Goal: Task Accomplishment & Management: Manage account settings

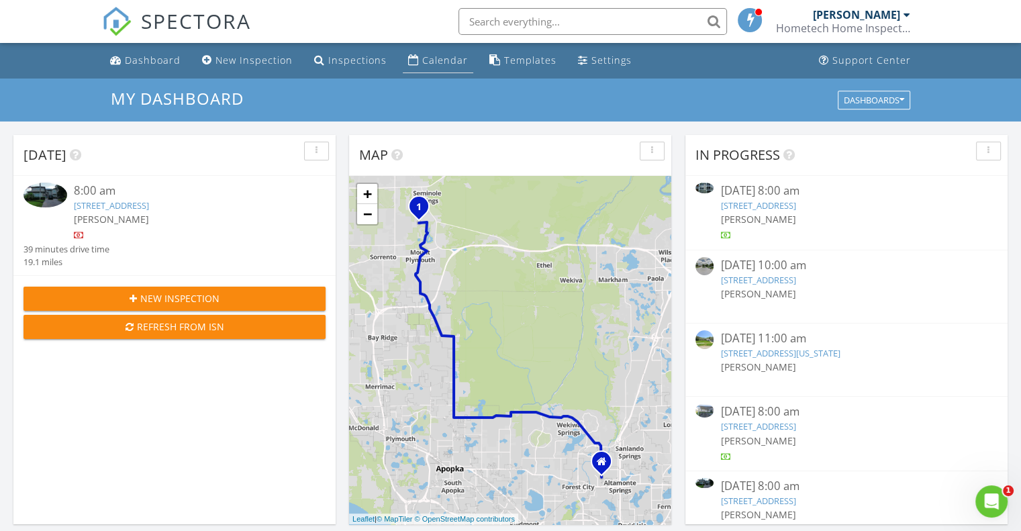
click at [423, 61] on div "Calendar" at bounding box center [445, 60] width 46 height 13
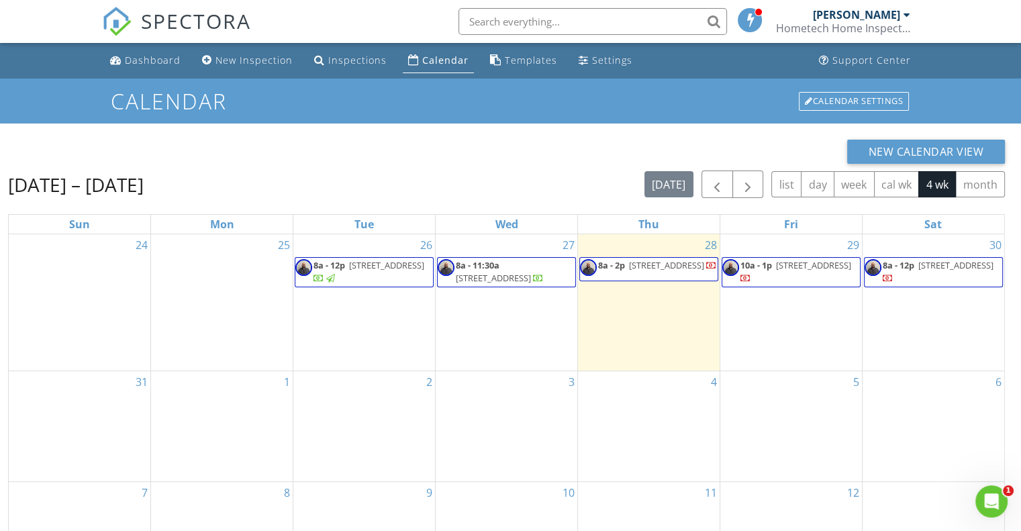
click at [509, 272] on span "[STREET_ADDRESS]" at bounding box center [493, 278] width 75 height 12
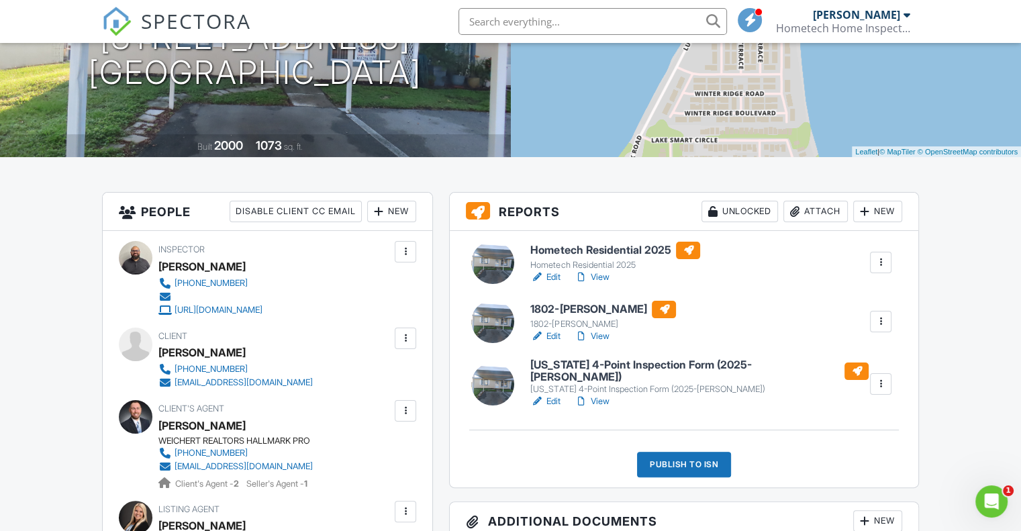
click at [550, 335] on link "Edit" at bounding box center [545, 336] width 30 height 13
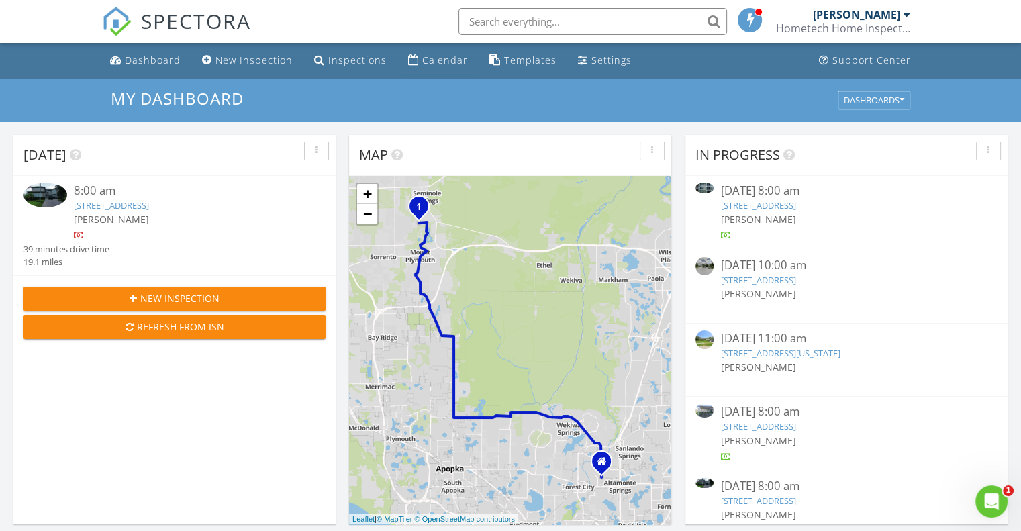
click at [426, 58] on div "Calendar" at bounding box center [445, 60] width 46 height 13
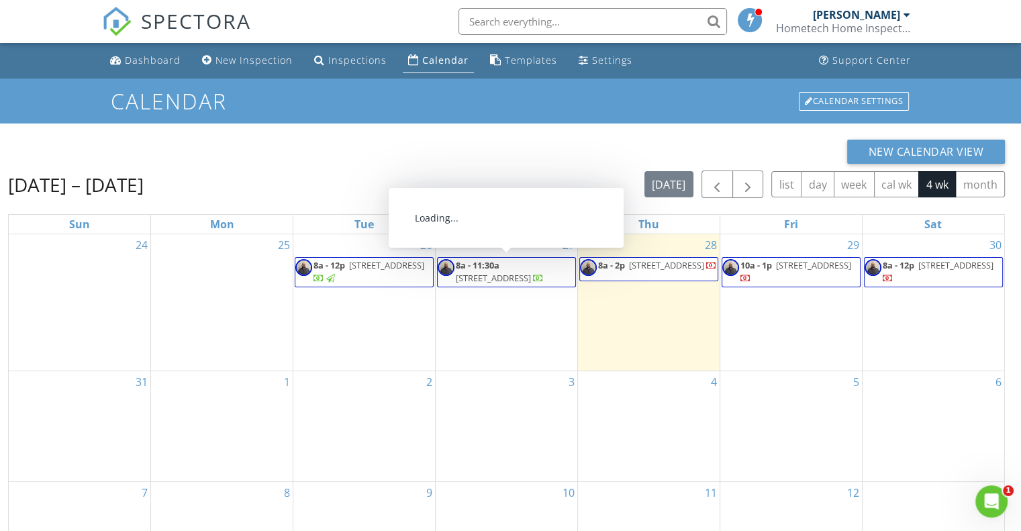
click at [509, 273] on span "[STREET_ADDRESS]" at bounding box center [493, 278] width 75 height 12
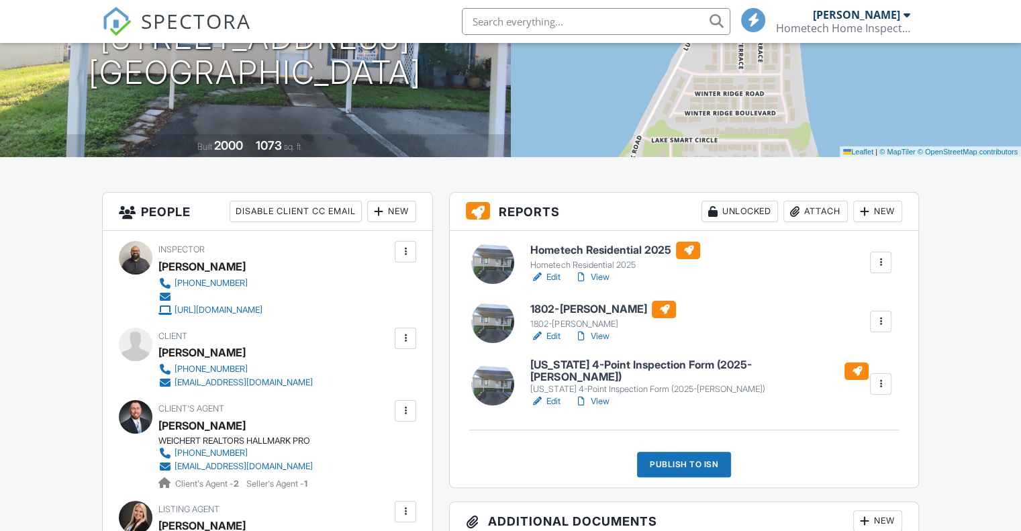
scroll to position [201, 0]
click at [548, 335] on link "Edit" at bounding box center [545, 336] width 30 height 13
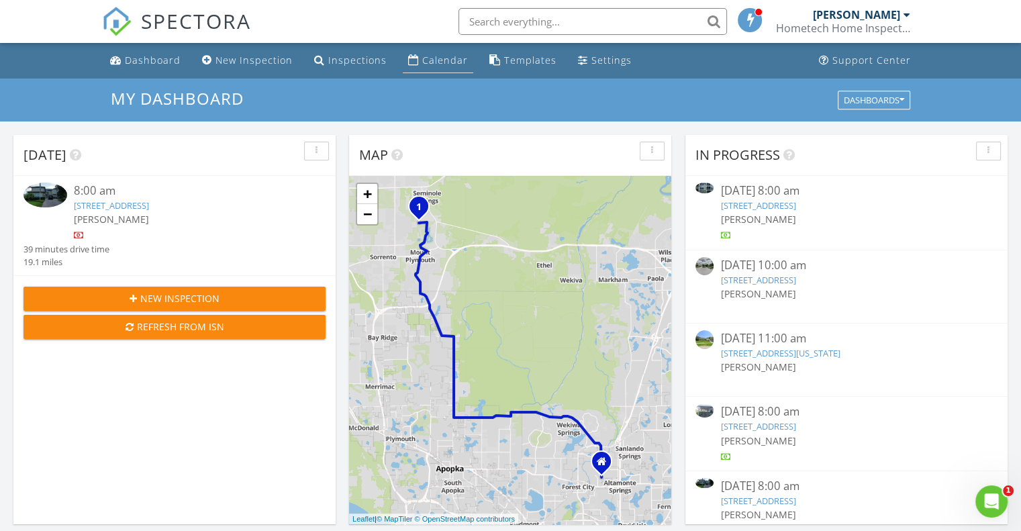
click at [428, 62] on div "Calendar" at bounding box center [445, 60] width 46 height 13
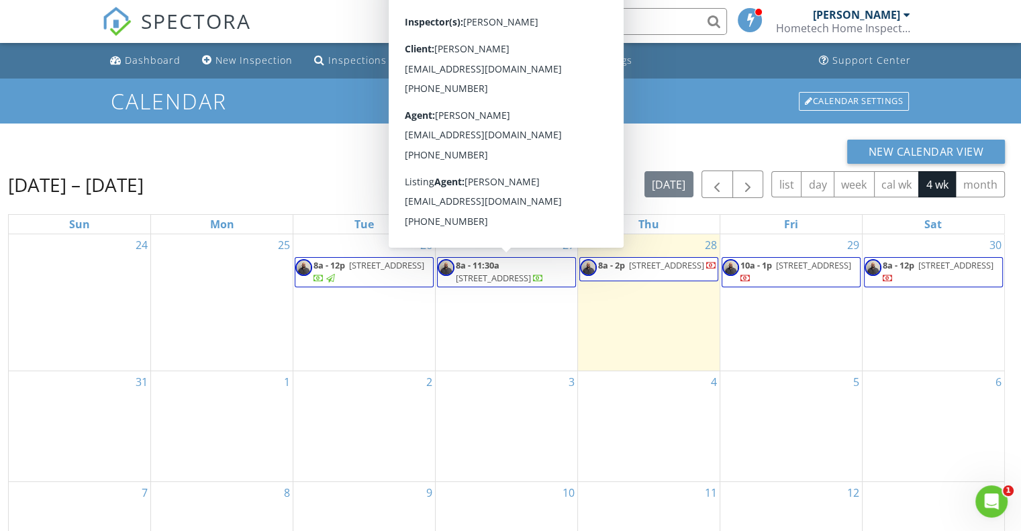
click at [515, 272] on span "[STREET_ADDRESS]" at bounding box center [493, 278] width 75 height 12
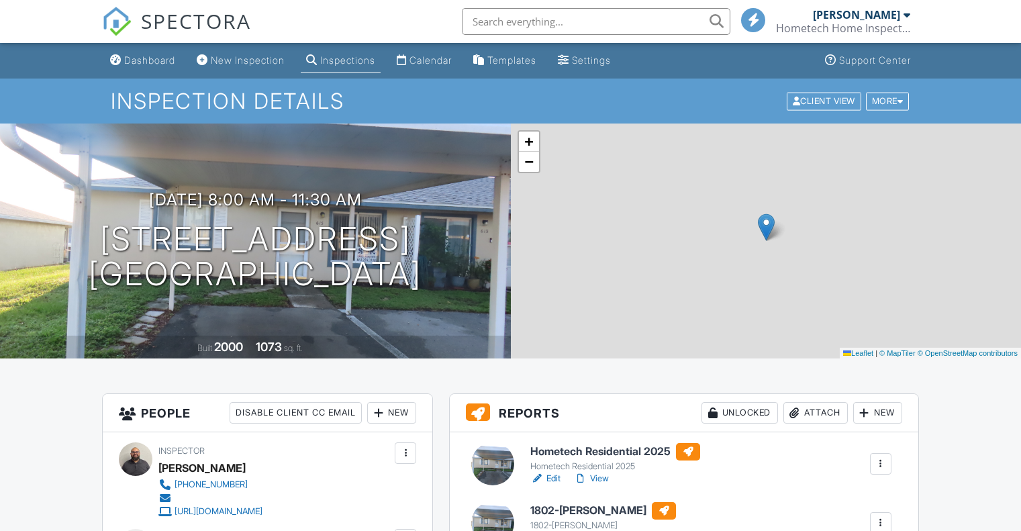
scroll to position [268, 0]
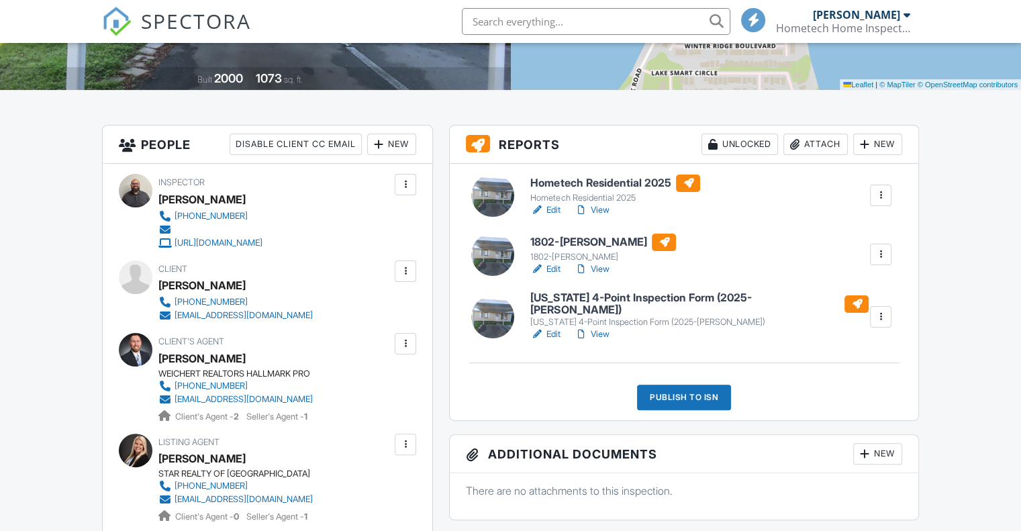
click at [548, 328] on link "Edit" at bounding box center [545, 334] width 30 height 13
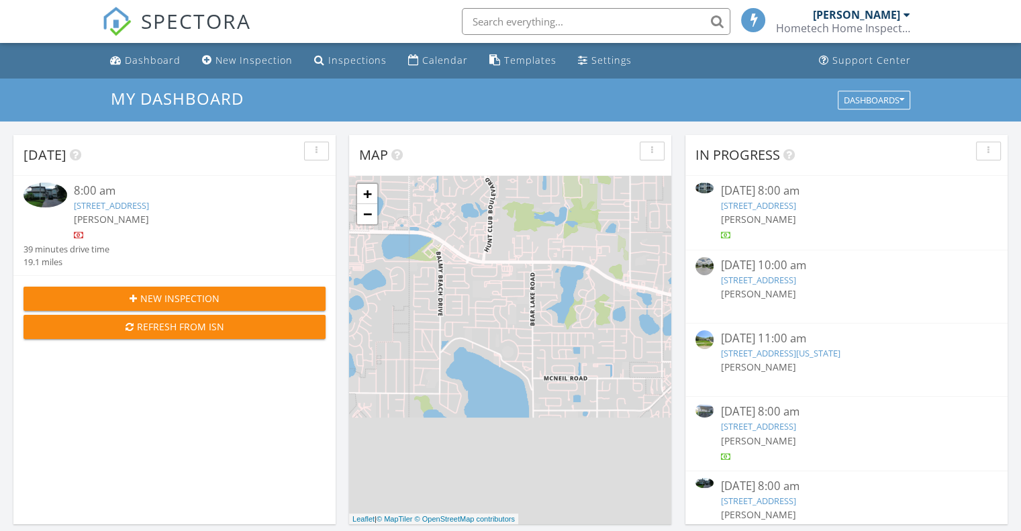
scroll to position [6, 7]
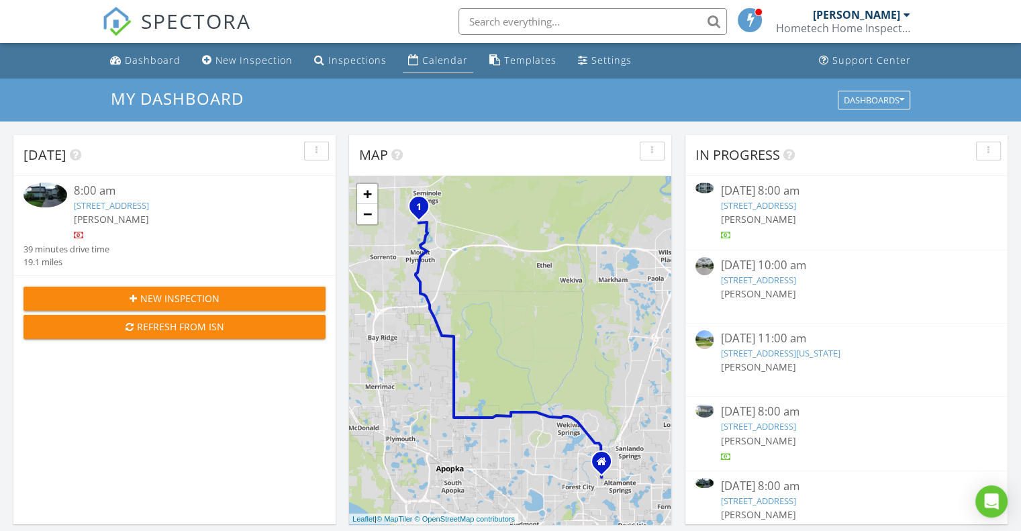
click at [427, 60] on div "Calendar" at bounding box center [445, 60] width 46 height 13
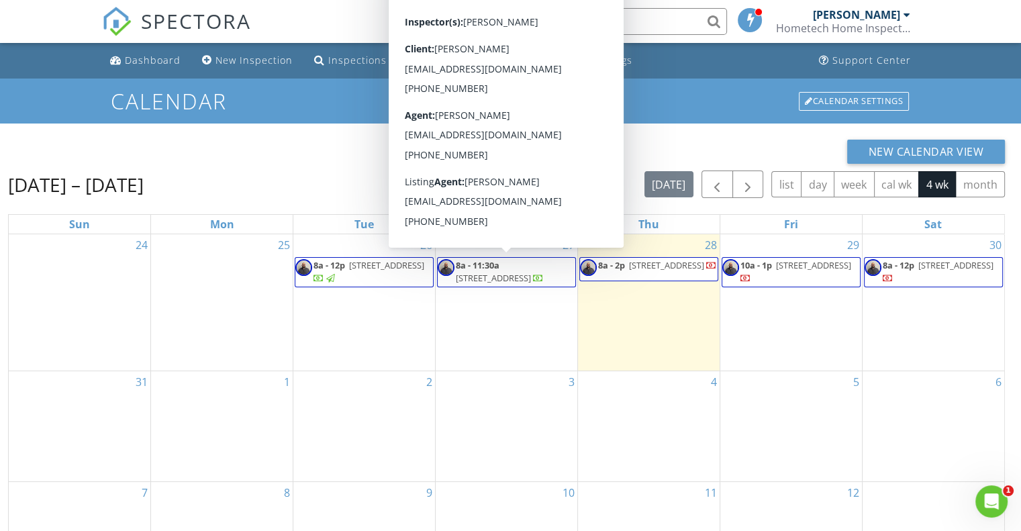
click at [479, 268] on span "8a - 11:30a" at bounding box center [478, 265] width 44 height 12
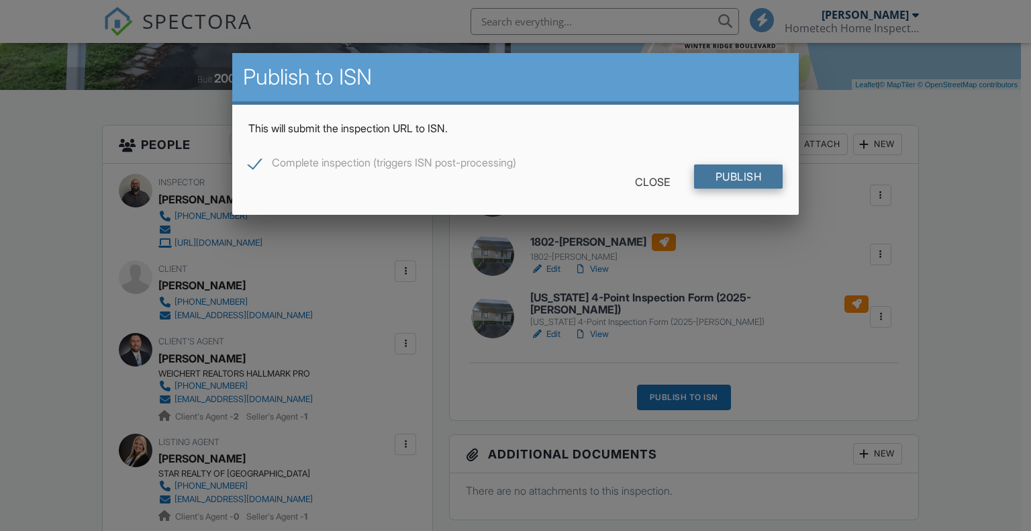
click at [722, 175] on input "Publish" at bounding box center [738, 176] width 89 height 24
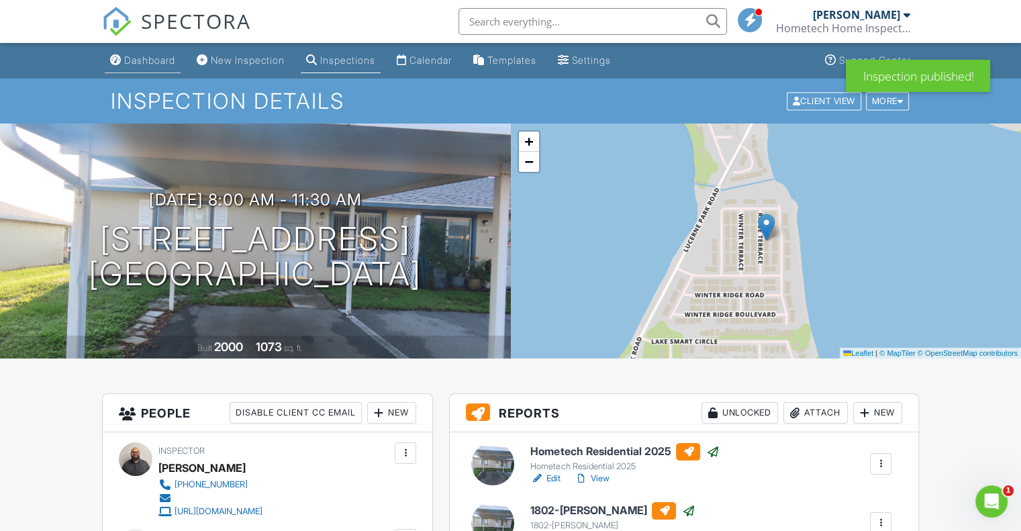
click at [138, 64] on div "Dashboard" at bounding box center [149, 59] width 51 height 11
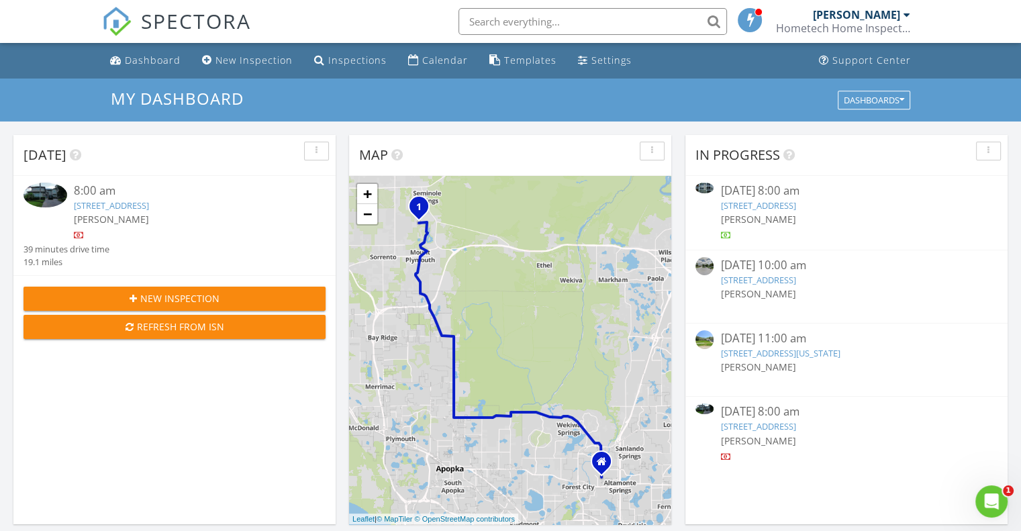
click at [149, 205] on link "[STREET_ADDRESS]" at bounding box center [111, 205] width 75 height 12
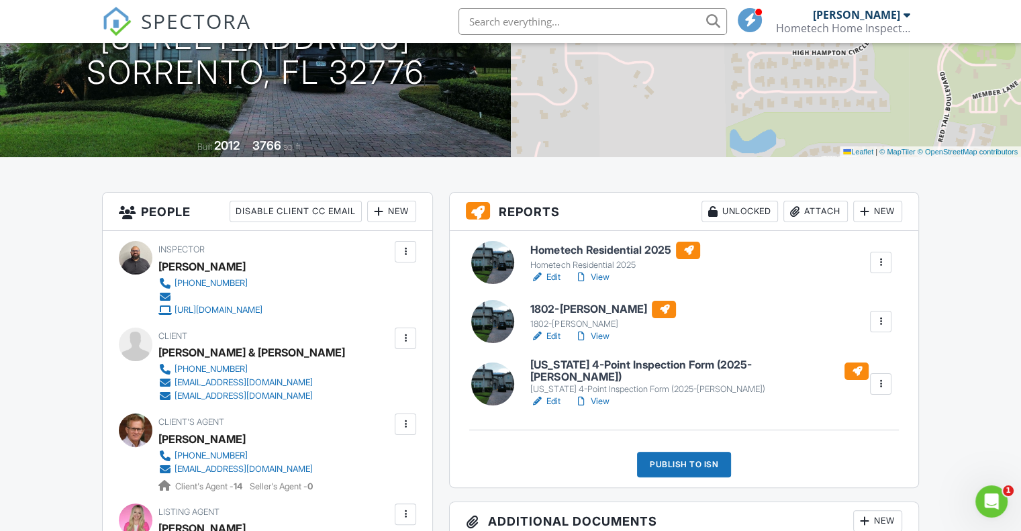
click at [607, 279] on link "View" at bounding box center [591, 276] width 35 height 13
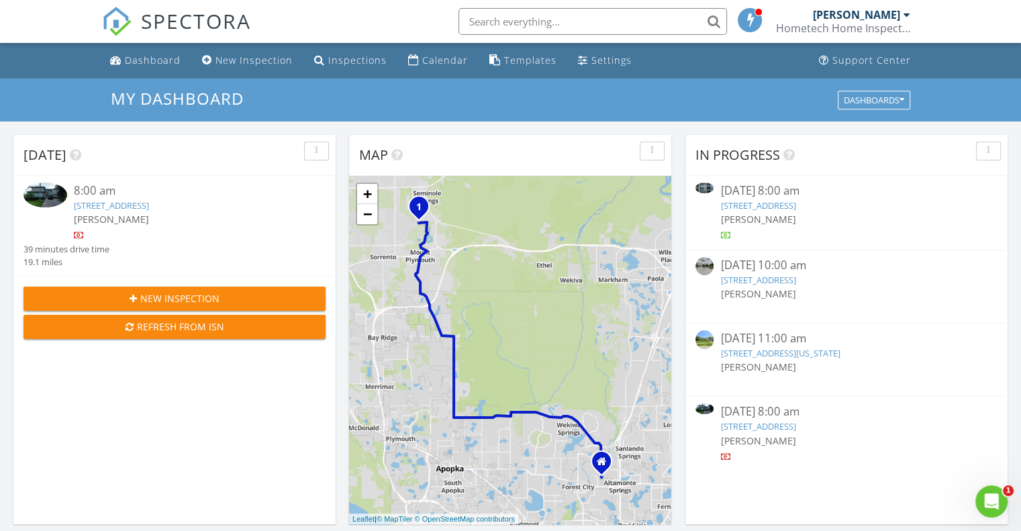
click at [149, 206] on link "[STREET_ADDRESS]" at bounding box center [111, 205] width 75 height 12
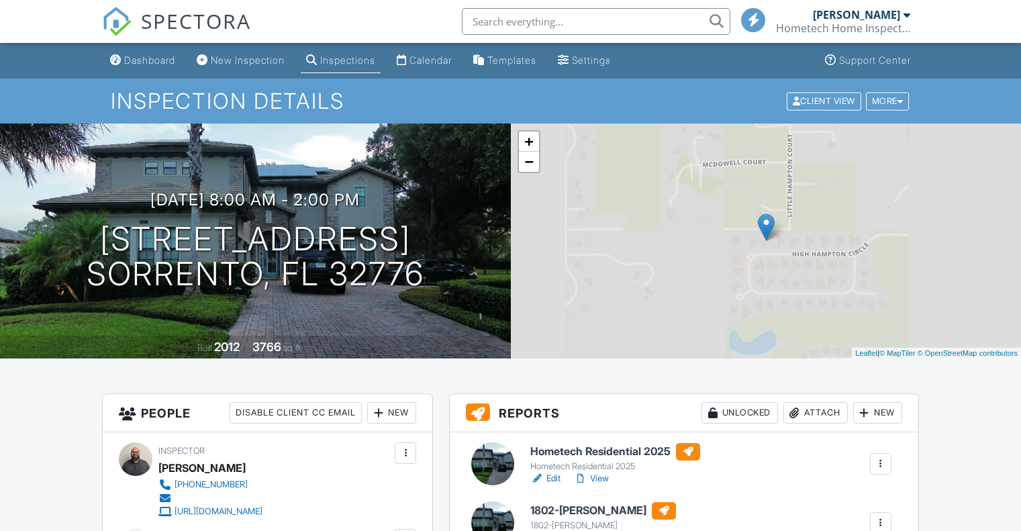
scroll to position [9, 0]
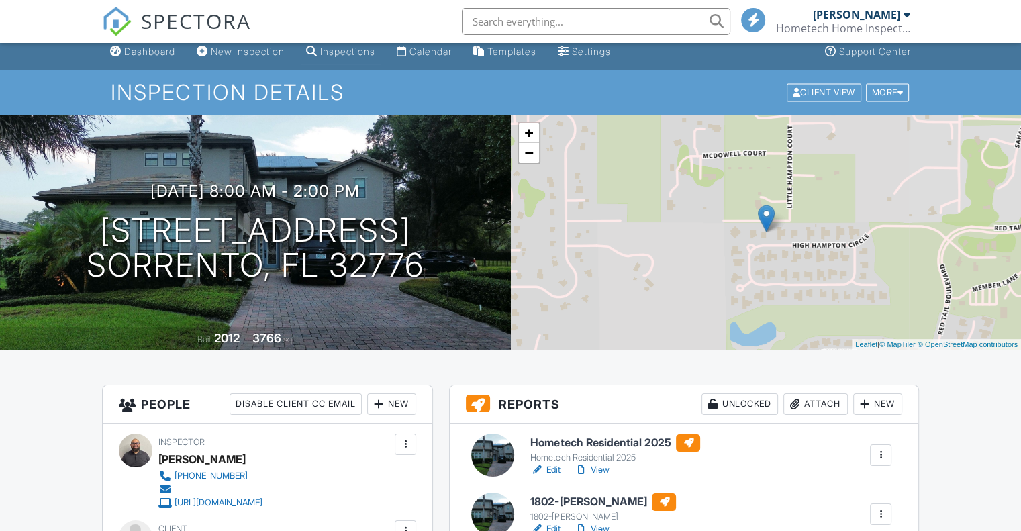
click at [553, 522] on link "Edit" at bounding box center [545, 528] width 30 height 13
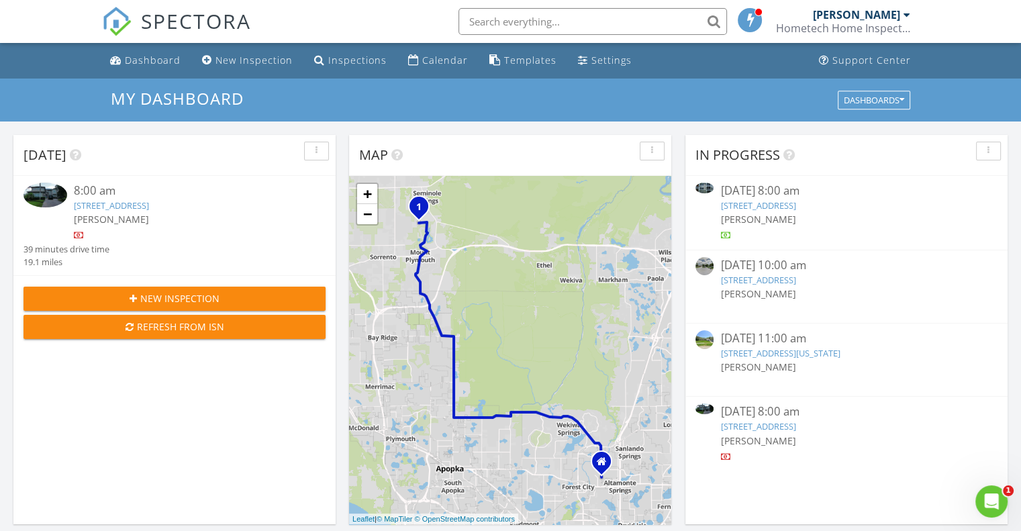
click at [136, 206] on link "25537 High Hampton Cir, Sorrento, FL 32776" at bounding box center [111, 205] width 75 height 12
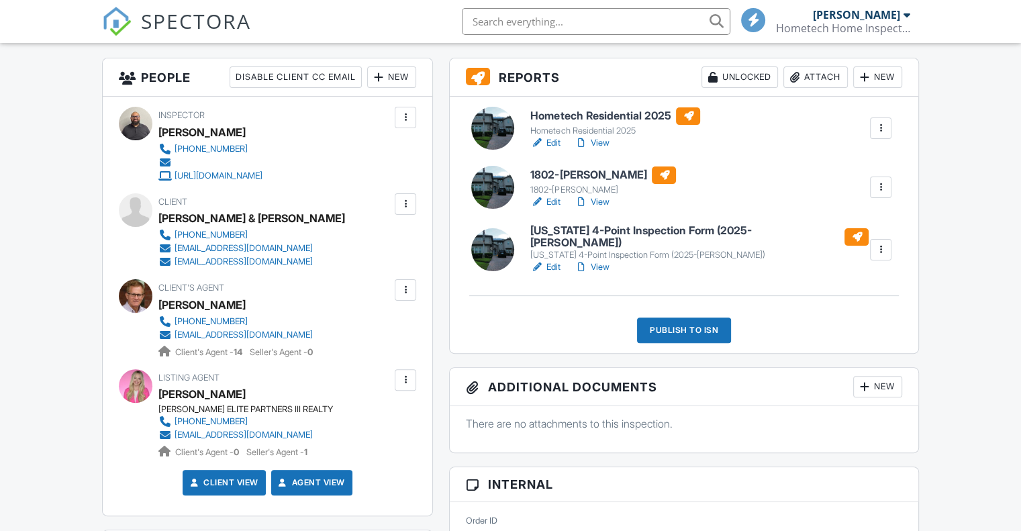
click at [550, 262] on link "Edit" at bounding box center [545, 266] width 30 height 13
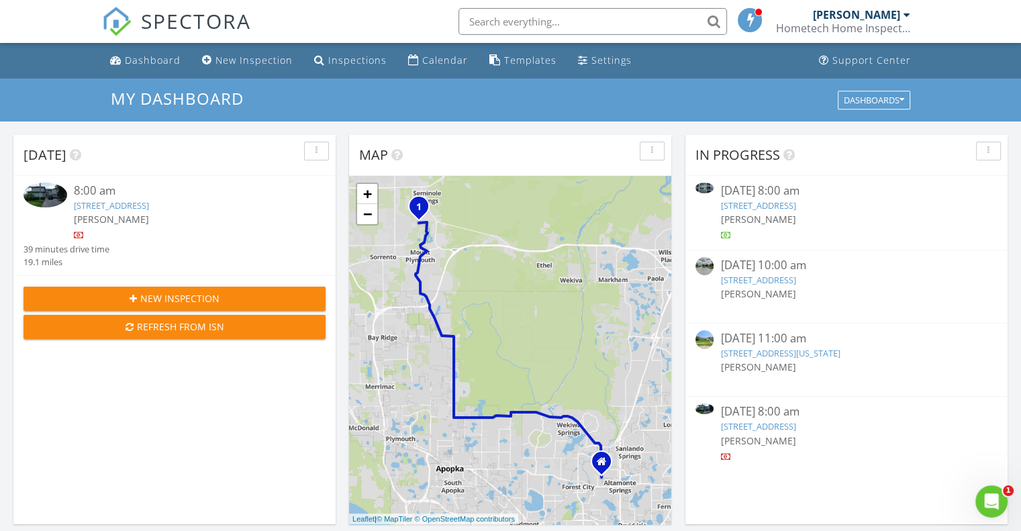
click at [149, 203] on link "25537 High Hampton Cir, Sorrento, FL 32776" at bounding box center [111, 205] width 75 height 12
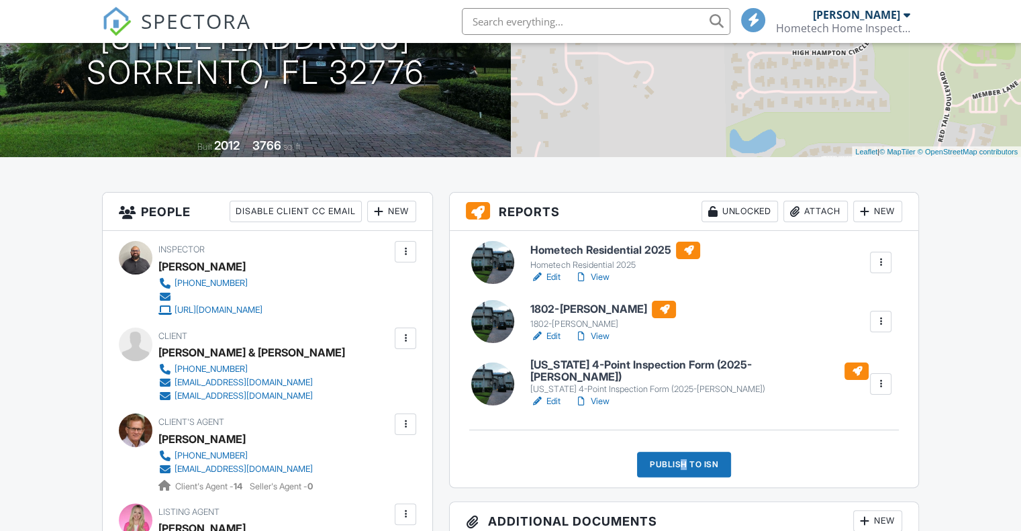
click at [685, 459] on div "Publish to ISN" at bounding box center [684, 465] width 94 height 26
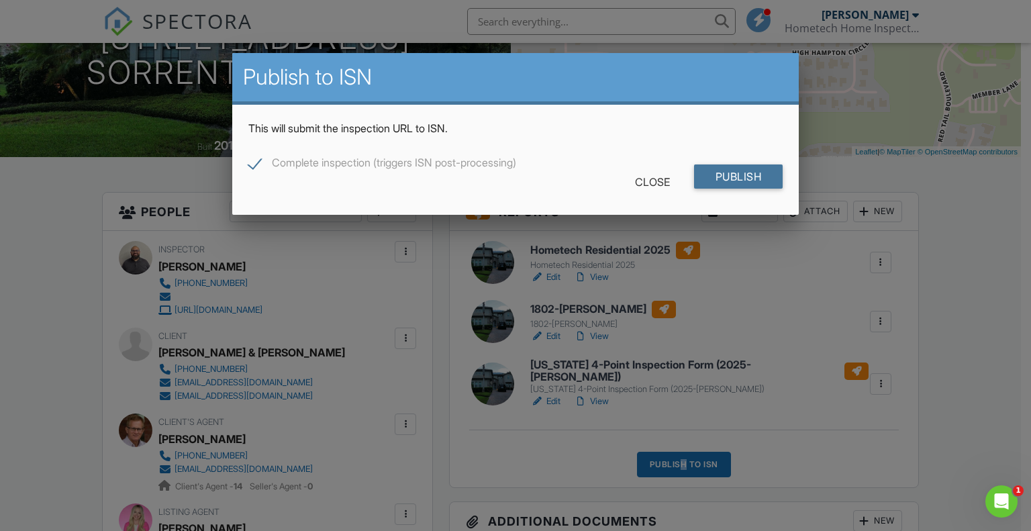
click at [733, 177] on input "Publish" at bounding box center [738, 176] width 89 height 24
